Goal: Information Seeking & Learning: Compare options

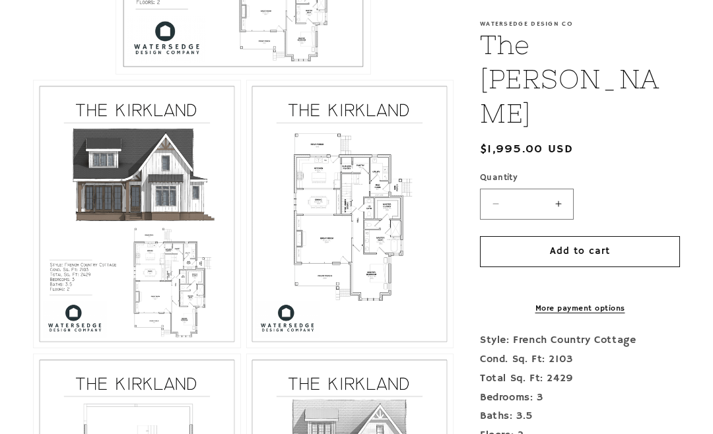
scroll to position [567, 0]
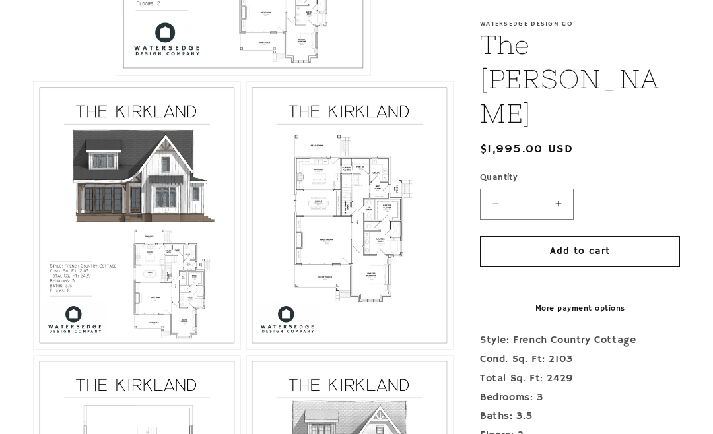
click at [247, 349] on button "Open media 3 in modal" at bounding box center [247, 349] width 0 height 0
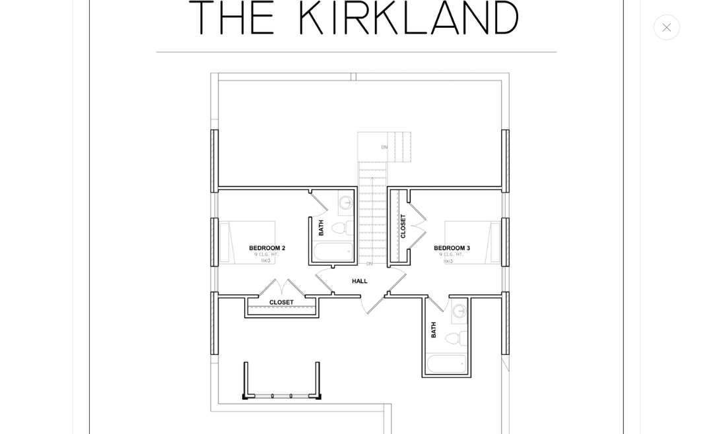
scroll to position [2373, 0]
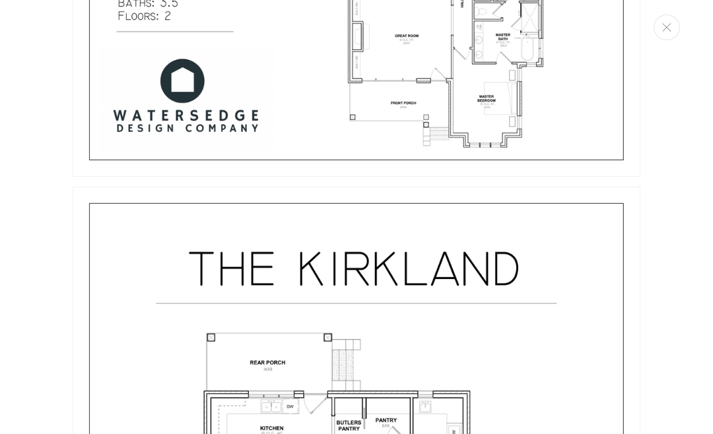
click at [666, 32] on button "Close" at bounding box center [666, 28] width 26 height 26
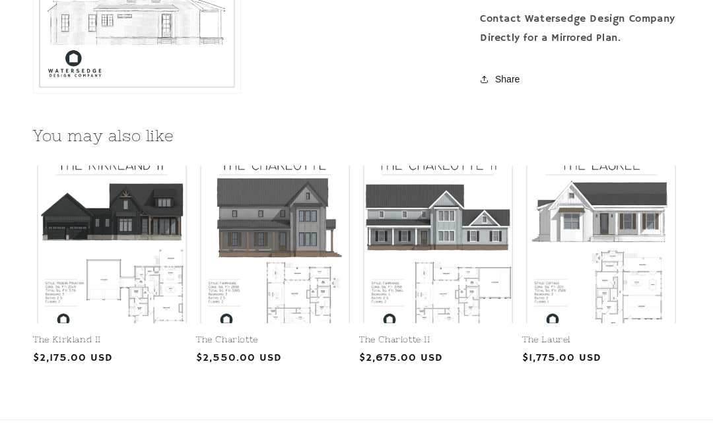
scroll to position [1405, 0]
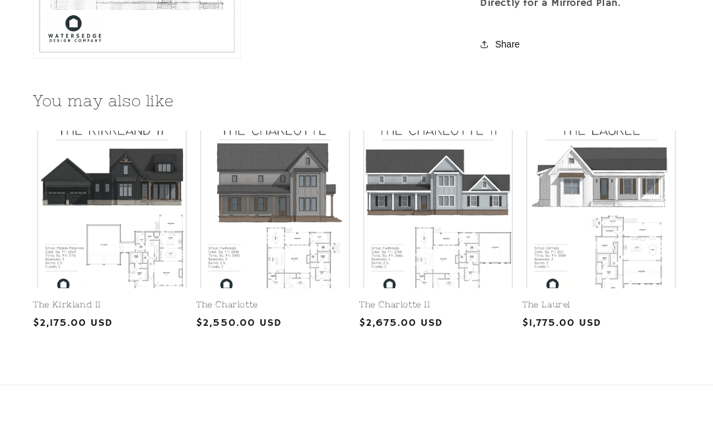
click at [100, 300] on link "The Kirkland II" at bounding box center [112, 305] width 158 height 11
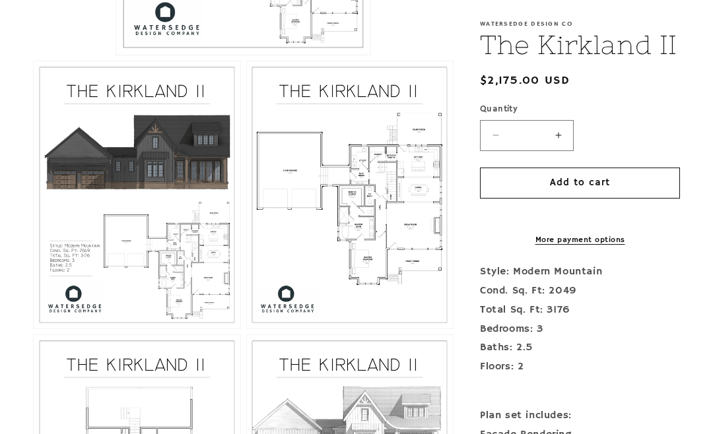
scroll to position [588, 0]
click at [247, 329] on button "Open media 3 in modal" at bounding box center [247, 329] width 0 height 0
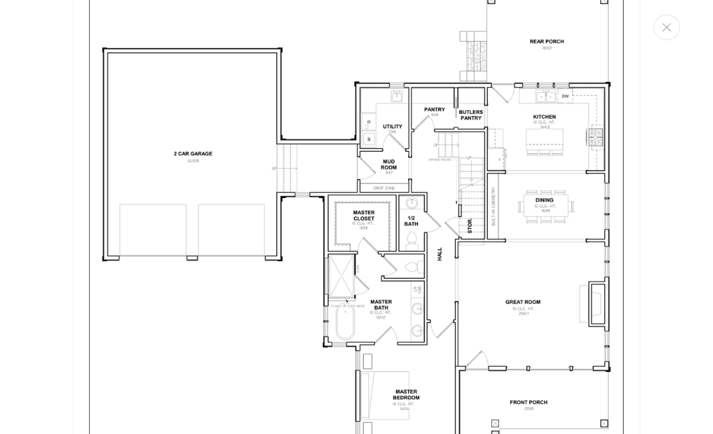
scroll to position [1646, 0]
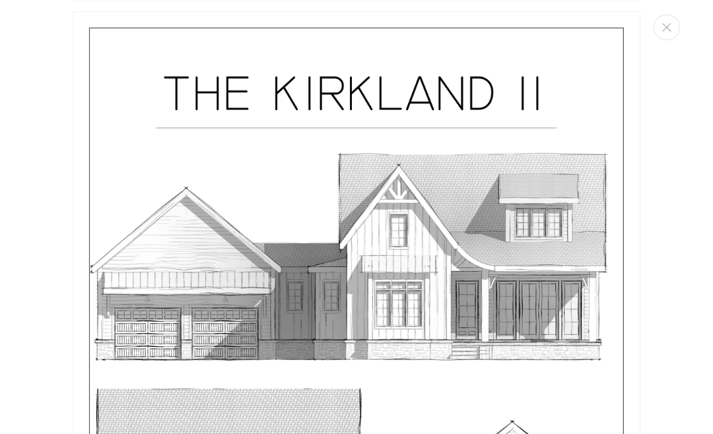
click at [664, 30] on icon "Close" at bounding box center [666, 27] width 9 height 9
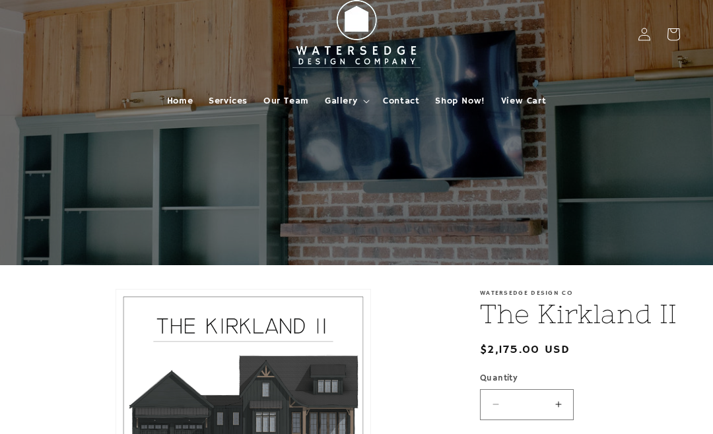
scroll to position [0, 0]
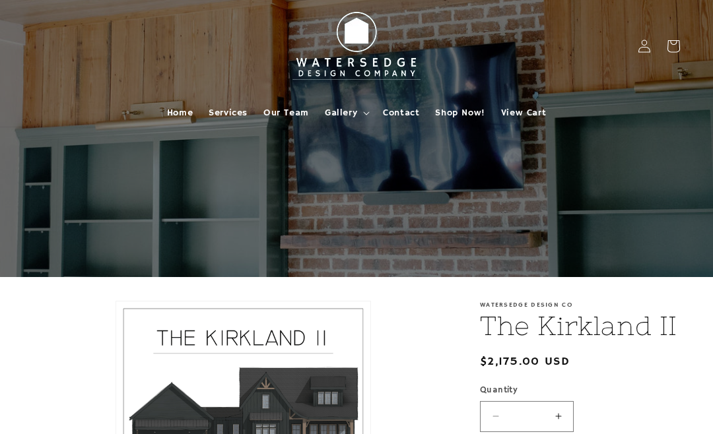
click at [459, 115] on span "Shop Now!" at bounding box center [459, 113] width 49 height 12
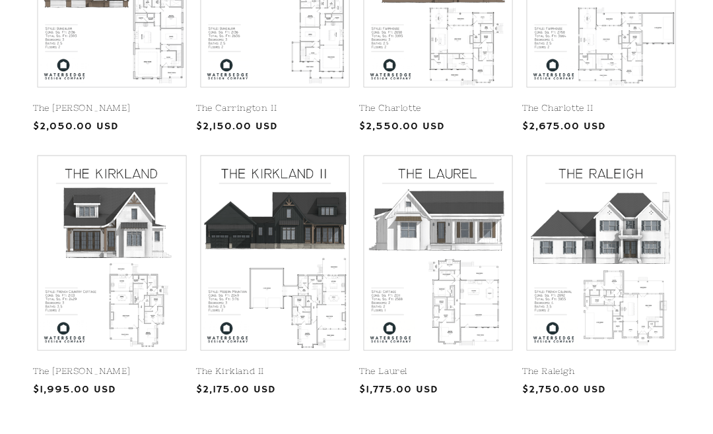
scroll to position [457, 0]
click at [629, 366] on link "The Raleigh" at bounding box center [601, 371] width 158 height 11
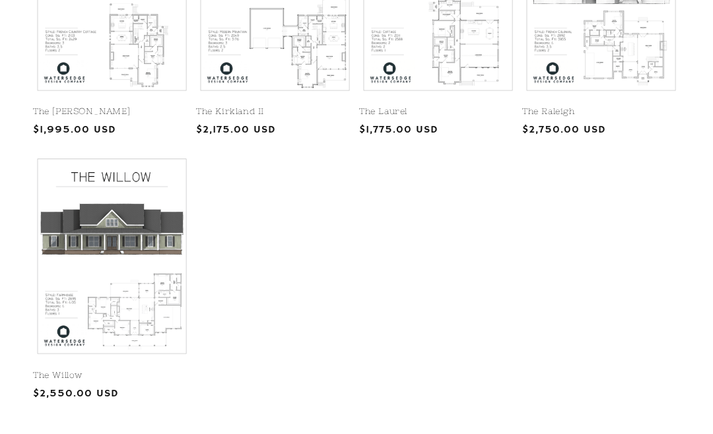
scroll to position [717, 0]
click at [143, 370] on link "The Willow" at bounding box center [112, 375] width 158 height 11
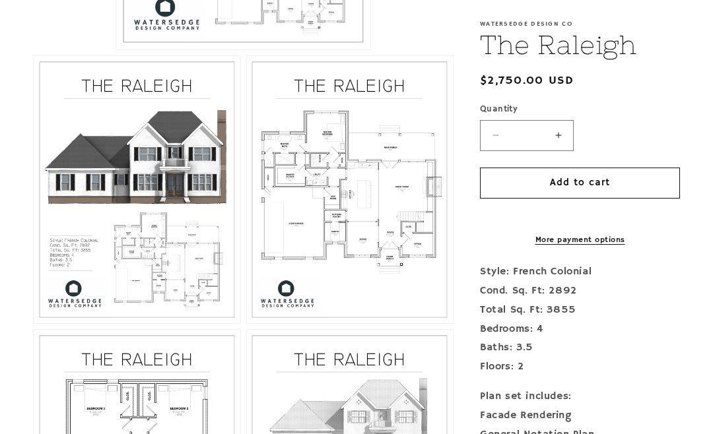
scroll to position [566, 0]
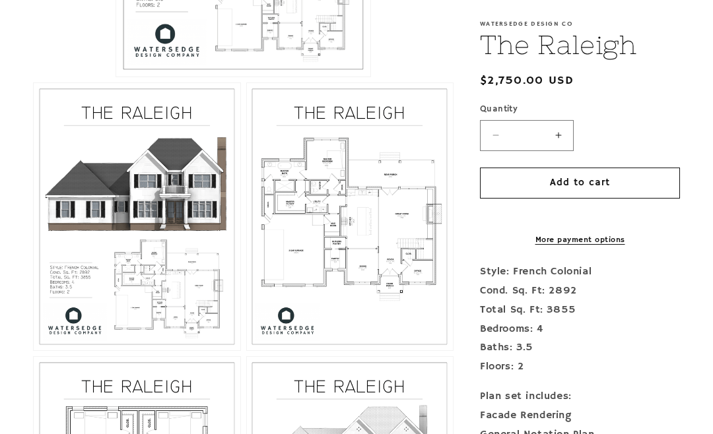
click at [247, 350] on button "Open media 3 in modal" at bounding box center [247, 350] width 0 height 0
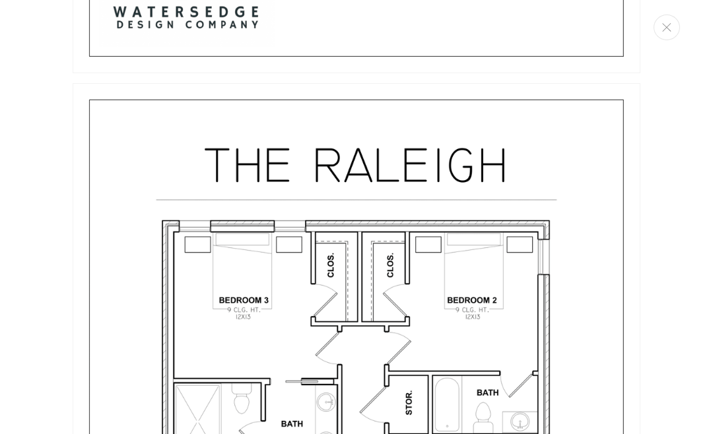
scroll to position [2154, 0]
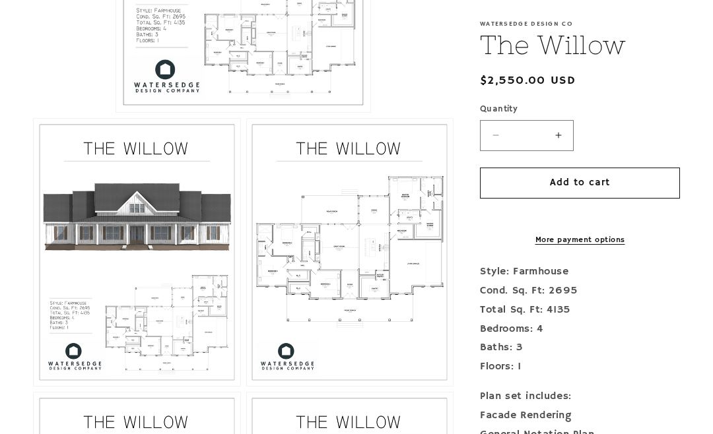
click at [247, 387] on button "Open media 3 in modal" at bounding box center [247, 387] width 0 height 0
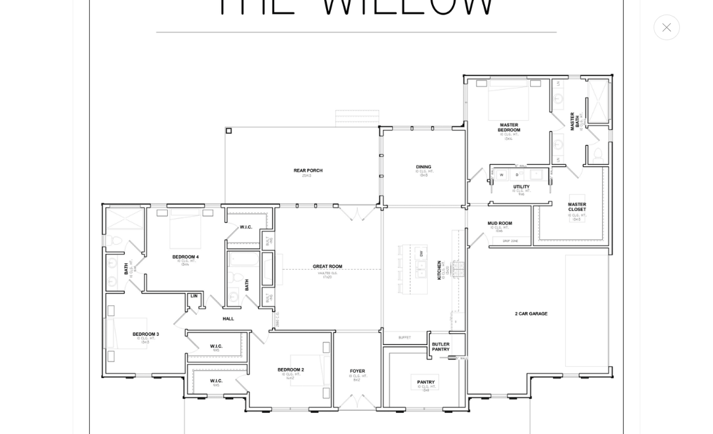
scroll to position [1604, 0]
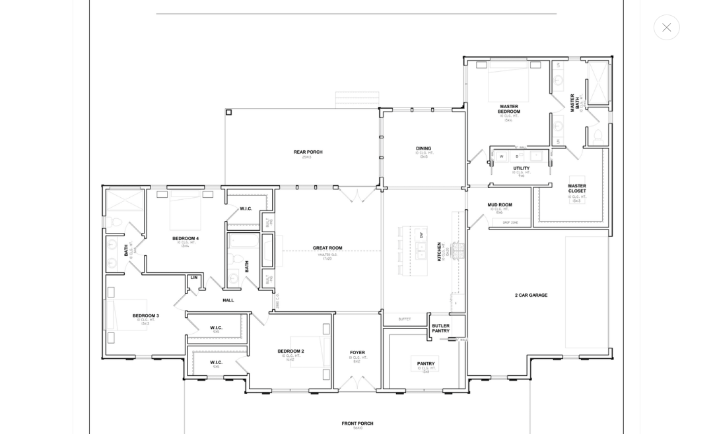
click at [669, 32] on button "Close" at bounding box center [666, 28] width 26 height 26
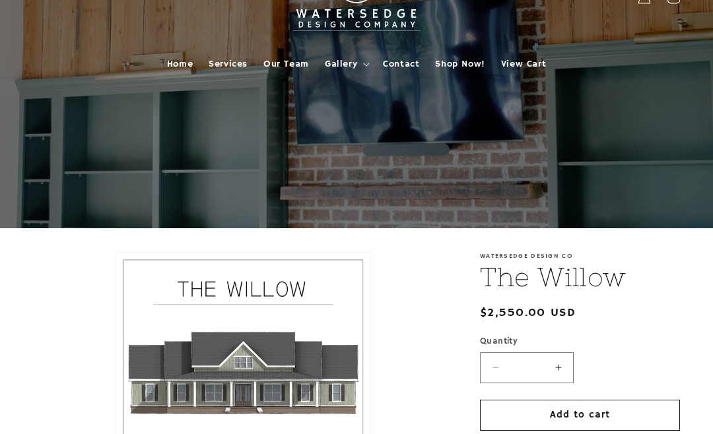
scroll to position [0, 0]
